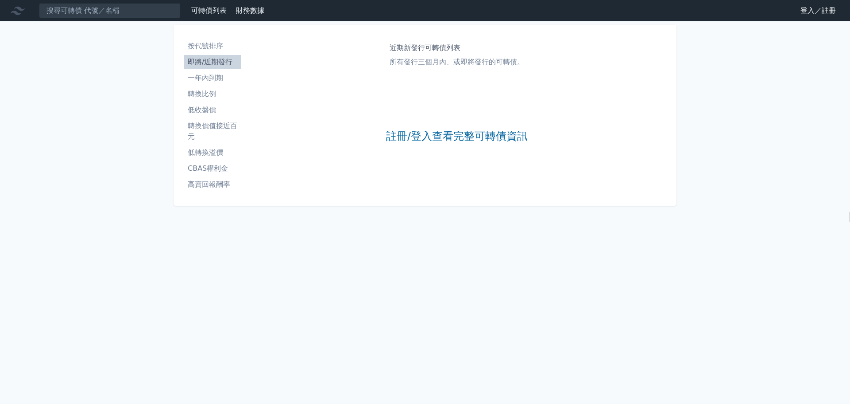
click at [432, 120] on div "註冊/登入查看完整可轉債資訊" at bounding box center [457, 136] width 142 height 117
click at [408, 148] on div "註冊/登入查看完整可轉債資訊" at bounding box center [457, 136] width 142 height 117
click at [423, 136] on link "註冊/登入查看完整可轉債資訊" at bounding box center [457, 136] width 142 height 14
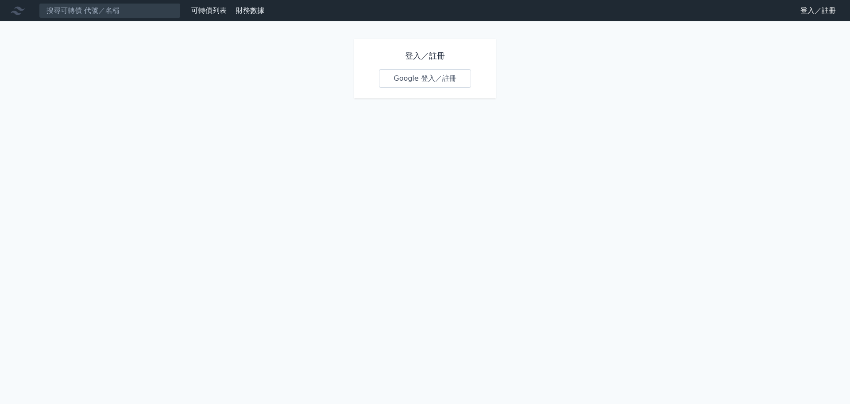
click at [423, 71] on link "Google 登入／註冊" at bounding box center [425, 78] width 92 height 19
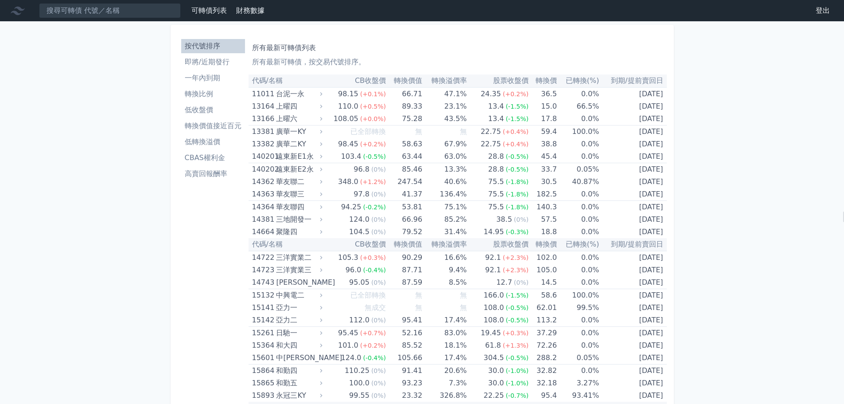
scroll to position [1476, 0]
